Goal: Information Seeking & Learning: Check status

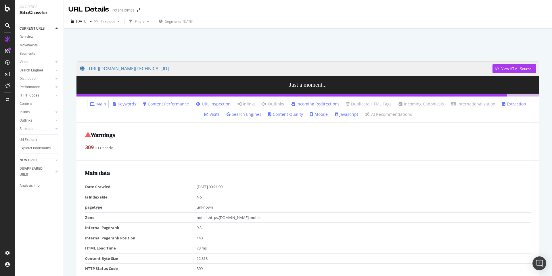
click at [294, 103] on link "Incoming Redirections" at bounding box center [315, 104] width 49 height 6
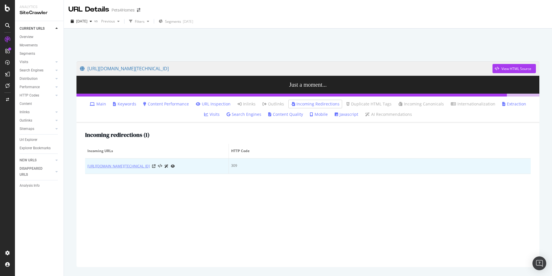
click at [150, 169] on link "[URL][DOMAIN_NAME][TECHNICAL_ID]" at bounding box center [118, 166] width 62 height 6
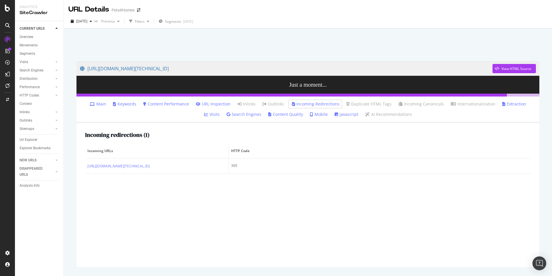
click at [227, 228] on div "Incoming redirections ( 1 ) Incoming URLs HTTP Code https://info.pets4homes.co.…" at bounding box center [308, 195] width 463 height 144
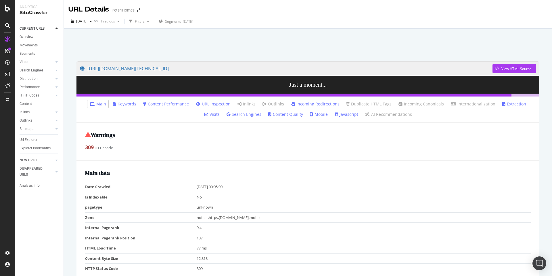
click at [301, 103] on link "Incoming Redirections" at bounding box center [315, 104] width 49 height 6
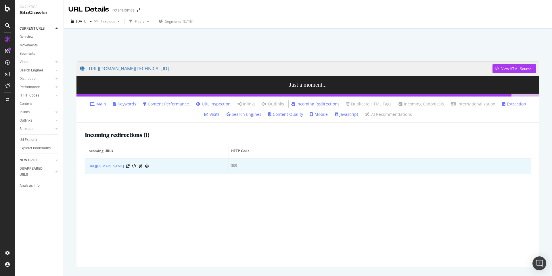
click at [124, 165] on link "[URL][DOMAIN_NAME]" at bounding box center [105, 166] width 37 height 6
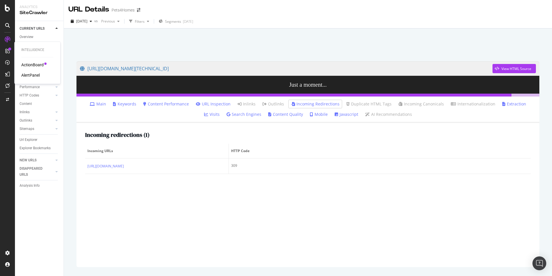
click at [40, 73] on div "AlertPanel" at bounding box center [37, 75] width 32 height 6
click at [36, 74] on div "AlertPanel" at bounding box center [30, 75] width 18 height 6
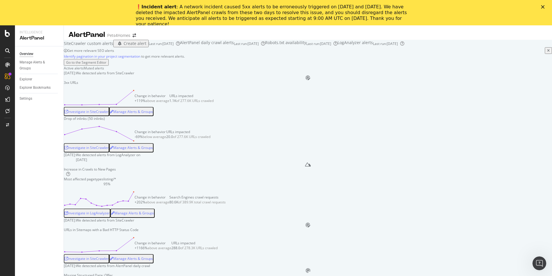
click at [199, 8] on div "❗️ Incident alert : A network incident caused 5xx alerts to be erroneously trig…" at bounding box center [272, 15] width 272 height 23
click at [216, 11] on div "❗️ Incident alert : A network incident caused 5xx alerts to be erroneously trig…" at bounding box center [272, 15] width 272 height 23
click at [322, 8] on div "❗️ Incident alert : A network incident caused 5xx alerts to be erroneously trig…" at bounding box center [272, 15] width 272 height 23
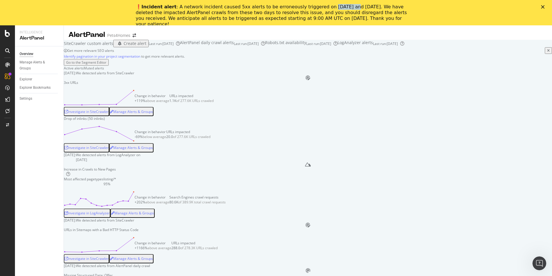
click at [322, 8] on div "❗️ Incident alert : A network incident caused 5xx alerts to be erroneously trig…" at bounding box center [272, 15] width 272 height 23
click at [210, 13] on div "❗️ Incident alert : A network incident caused 5xx alerts to be erroneously trig…" at bounding box center [272, 15] width 272 height 23
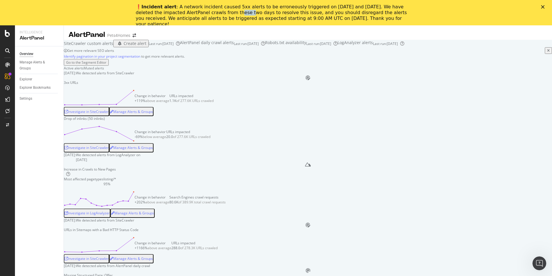
click at [214, 14] on div "❗️ Incident alert : A network incident caused 5xx alerts to be erroneously trig…" at bounding box center [272, 15] width 272 height 23
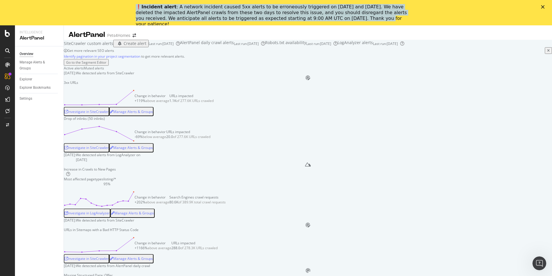
drag, startPoint x: 116, startPoint y: 9, endPoint x: 330, endPoint y: 19, distance: 214.0
click at [330, 19] on div "❗️ Incident alert : A network incident caused 5xx alerts to be erroneously trig…" at bounding box center [276, 15] width 552 height 26
click at [330, 19] on div "❗️ Incident alert : A network incident caused 5xx alerts to be erroneously trig…" at bounding box center [272, 15] width 272 height 23
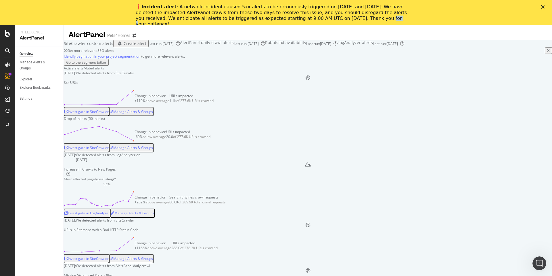
click at [330, 19] on div "❗️ Incident alert : A network incident caused 5xx alerts to be erroneously trig…" at bounding box center [272, 15] width 272 height 23
click at [227, 70] on div "Active alerts Muted alerts" at bounding box center [308, 68] width 489 height 5
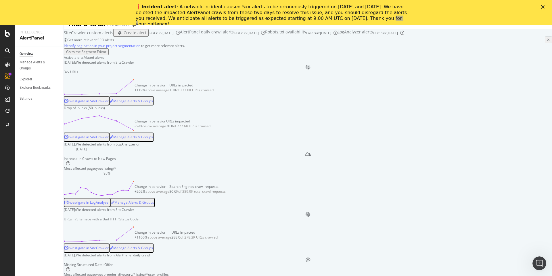
scroll to position [14, 0]
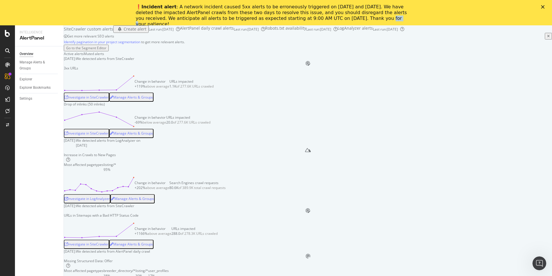
click at [297, 10] on div "❗️ Incident alert : A network incident caused 5xx alerts to be erroneously trig…" at bounding box center [272, 15] width 272 height 23
click at [544, 7] on polygon "Close" at bounding box center [542, 6] width 3 height 3
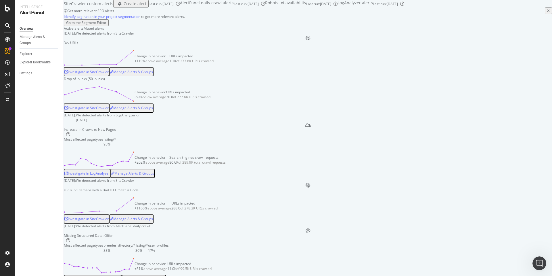
click at [109, 74] on div "Investigate in SiteCrawler" at bounding box center [86, 71] width 44 height 5
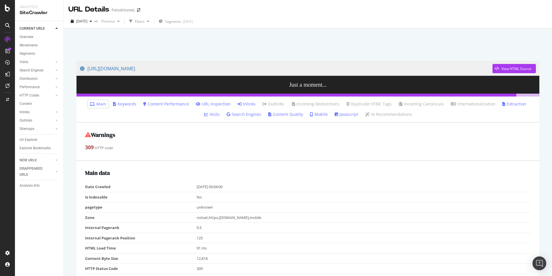
scroll to position [4, 0]
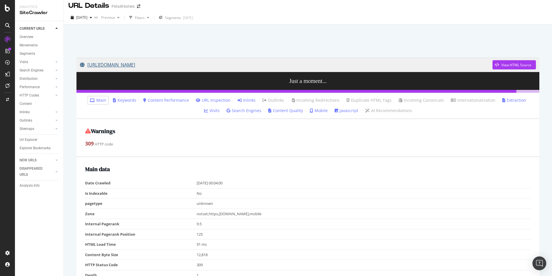
click at [200, 63] on link "[URL][DOMAIN_NAME]" at bounding box center [286, 65] width 413 height 14
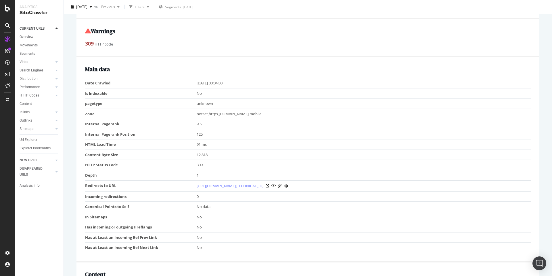
scroll to position [163, 0]
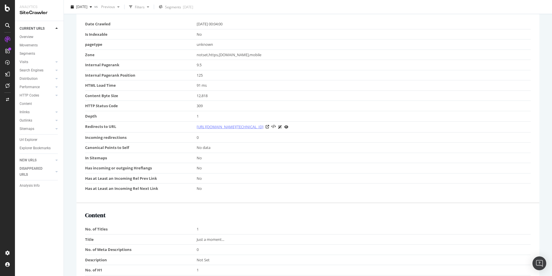
drag, startPoint x: 180, startPoint y: 129, endPoint x: 321, endPoint y: 127, distance: 140.7
click at [321, 127] on tr "Redirects to URL [URL][DOMAIN_NAME][TECHNICAL_ID]" at bounding box center [308, 126] width 446 height 11
copy tr "[URL][DOMAIN_NAME]"
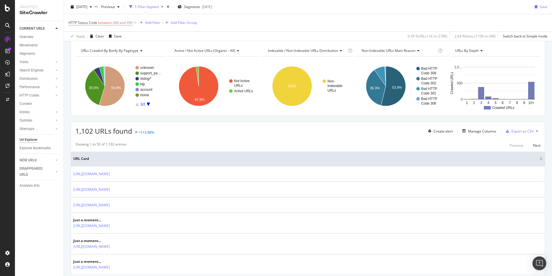
scroll to position [74, 0]
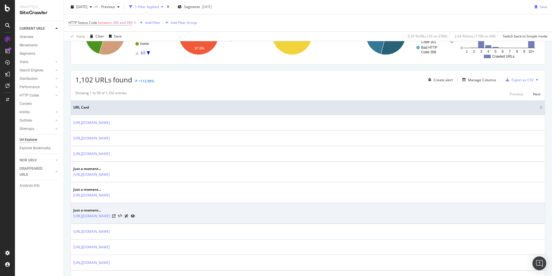
click at [71, 216] on td "Just a moment... https://info.pets4homes.co.uk/selling-kittens/" at bounding box center [308, 213] width 474 height 21
drag, startPoint x: 71, startPoint y: 216, endPoint x: 121, endPoint y: 215, distance: 49.8
click at [121, 215] on td "Just a moment... https://info.pets4homes.co.uk/selling-kittens/" at bounding box center [308, 213] width 474 height 21
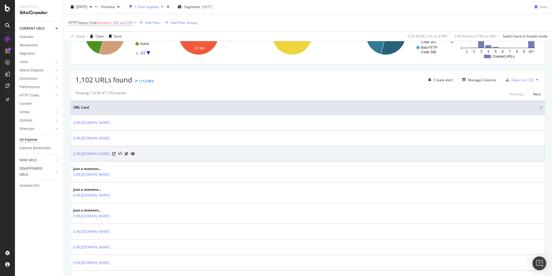
copy link "https://info.pets4homes.co.uk"
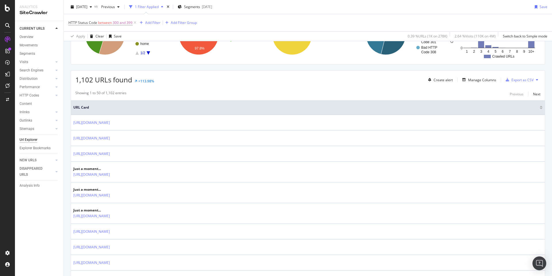
scroll to position [0, 0]
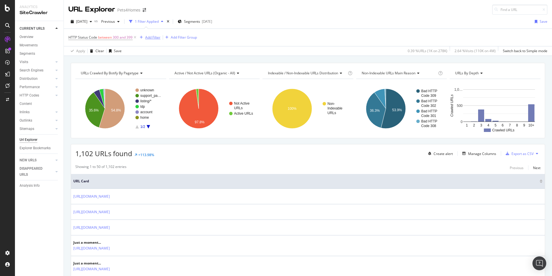
click at [149, 37] on div "Add Filter" at bounding box center [152, 37] width 15 height 5
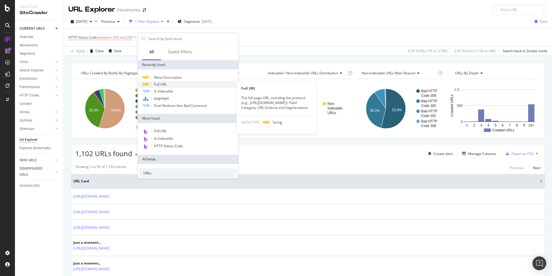
click at [160, 83] on span "Full URL" at bounding box center [160, 84] width 13 height 5
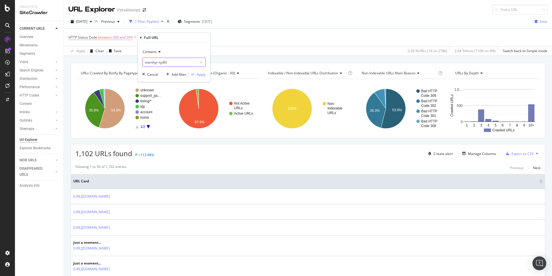
click at [155, 64] on input "merthyr-tydfil" at bounding box center [170, 62] width 54 height 9
paste input "https://info.pets4homes.co.uk"
type input "https://info.pets4homes.co.uk"
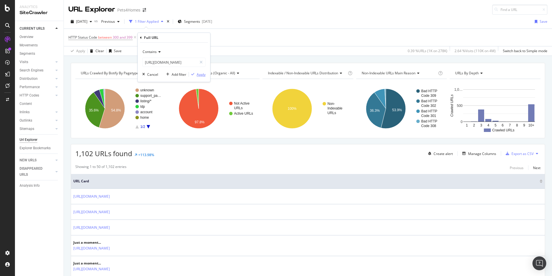
click at [203, 73] on div "Apply" at bounding box center [201, 74] width 9 height 5
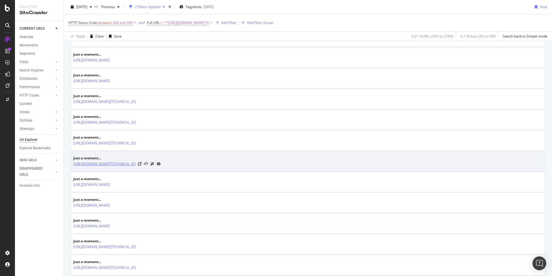
scroll to position [165, 0]
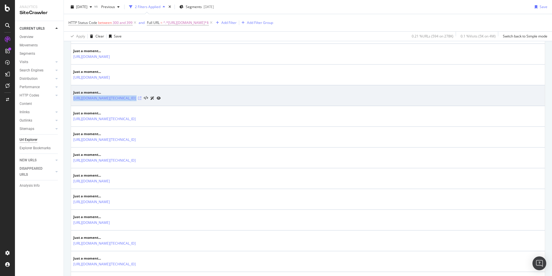
drag, startPoint x: 72, startPoint y: 98, endPoint x: 378, endPoint y: 98, distance: 306.1
click at [378, 98] on td "Just a moment... https://info.pets4homes.co.uk/selling-kittens/?__cf_chl_rt_tk=…" at bounding box center [308, 95] width 474 height 21
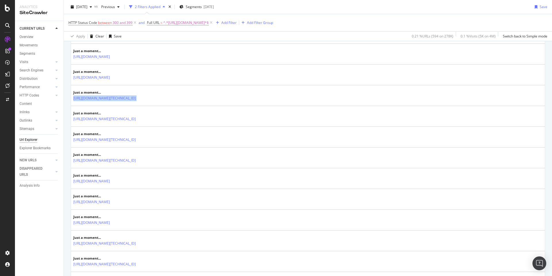
copy tbody "https://info.pets4homes.co.uk/selling-kittens/?__cf_chl_rt_tk=yOoNzRBXrmi7zD1YQ…"
click at [28, 64] on div "ActionBoard" at bounding box center [32, 65] width 22 height 6
